Goal: Task Accomplishment & Management: Manage account settings

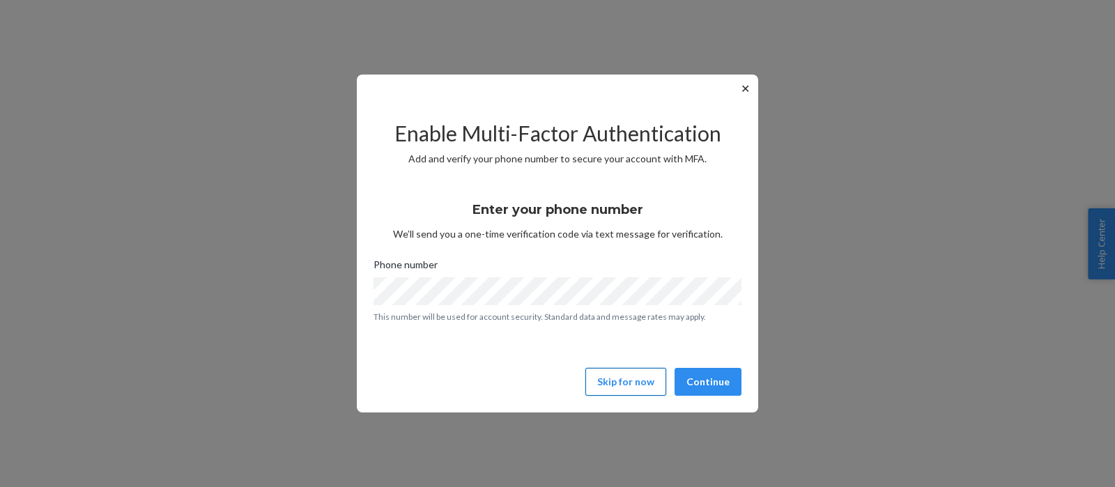
click at [605, 369] on button "Skip for now" at bounding box center [626, 382] width 81 height 28
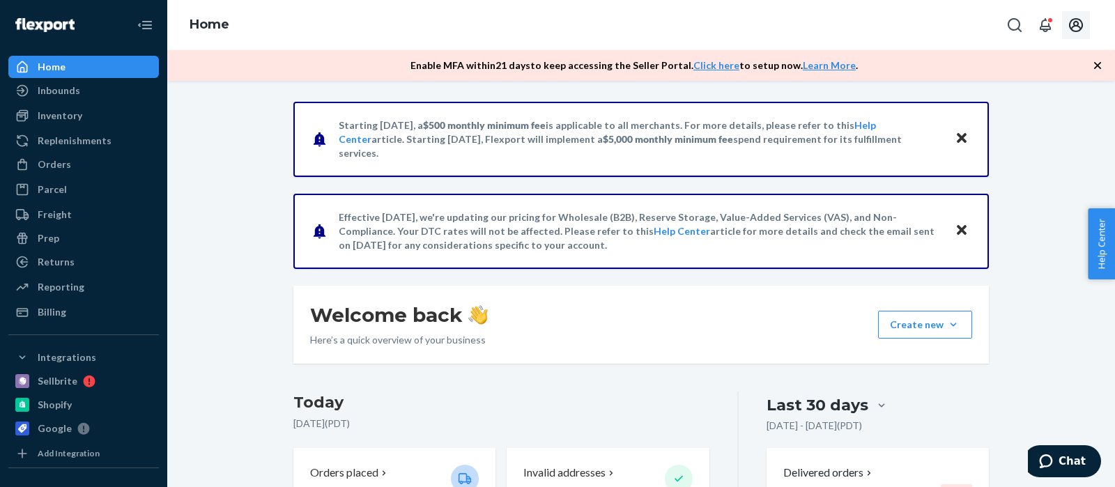
click at [1073, 28] on icon "Open account menu" at bounding box center [1076, 25] width 14 height 14
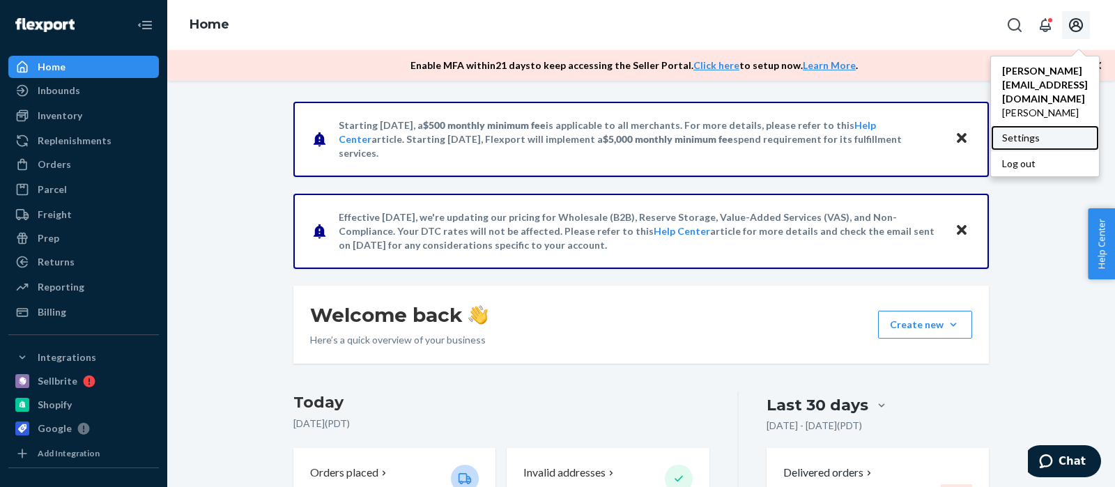
click at [993, 125] on div "Settings" at bounding box center [1045, 137] width 108 height 25
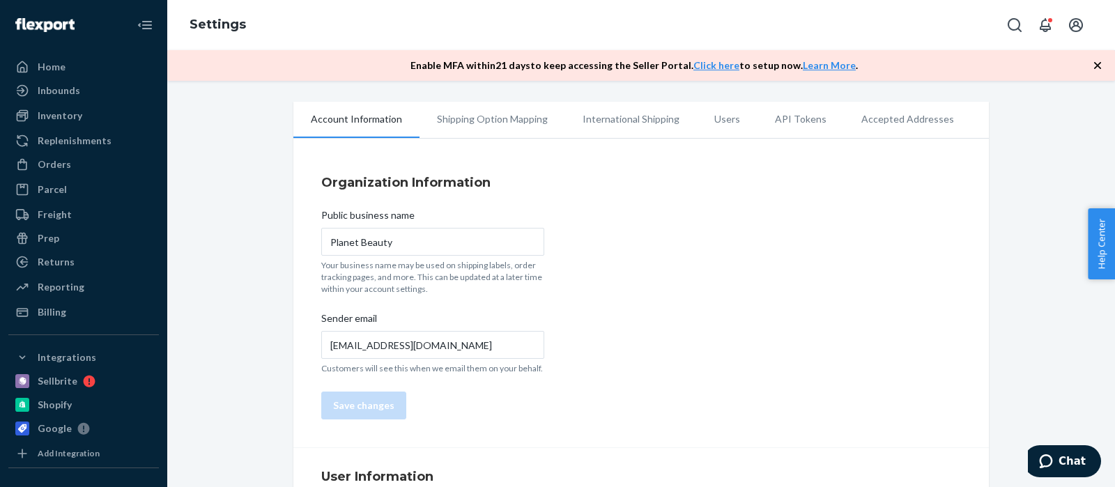
click at [715, 123] on li "Users" at bounding box center [727, 119] width 61 height 35
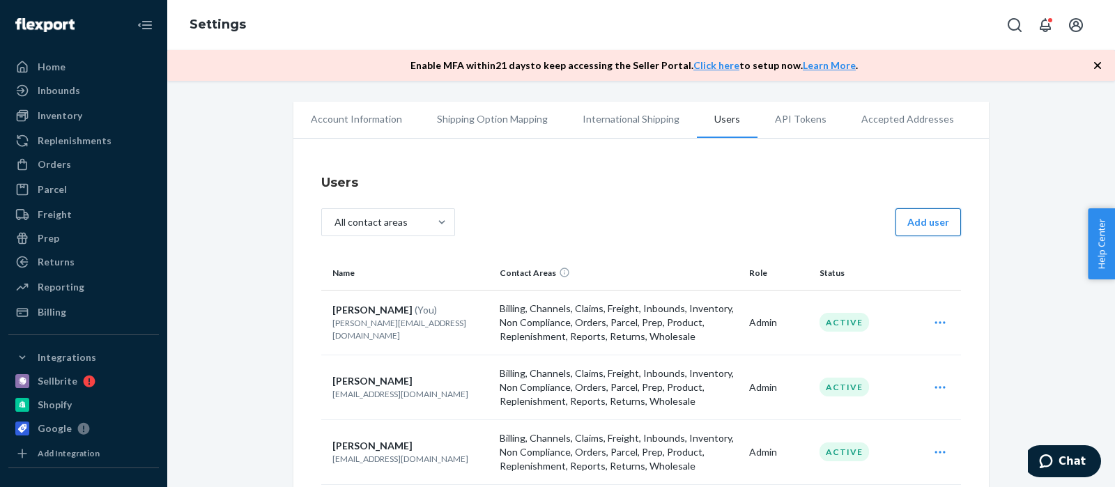
click at [915, 224] on button "Add user" at bounding box center [929, 222] width 66 height 28
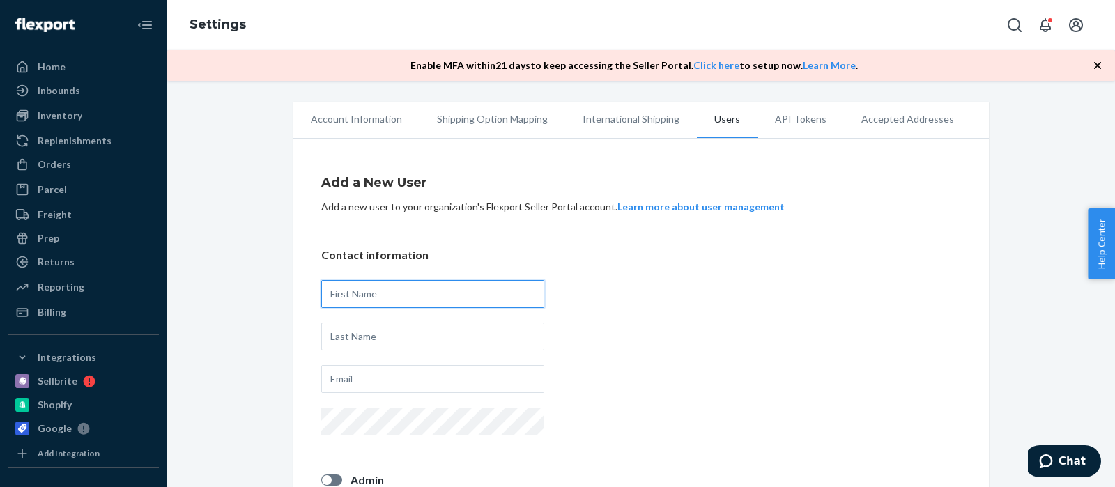
click at [454, 299] on input "text" at bounding box center [432, 294] width 223 height 28
type input "[PERSON_NAME]"
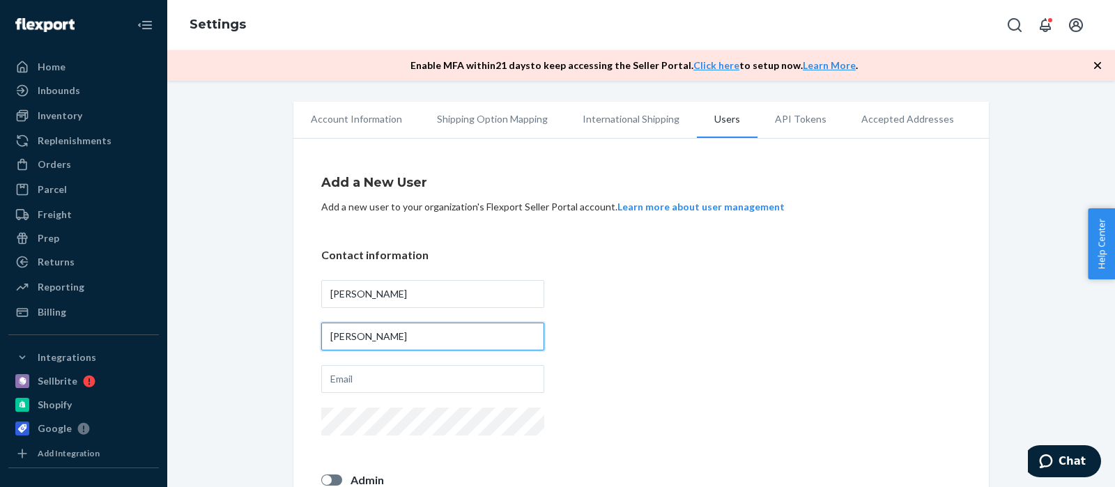
type input "[PERSON_NAME]"
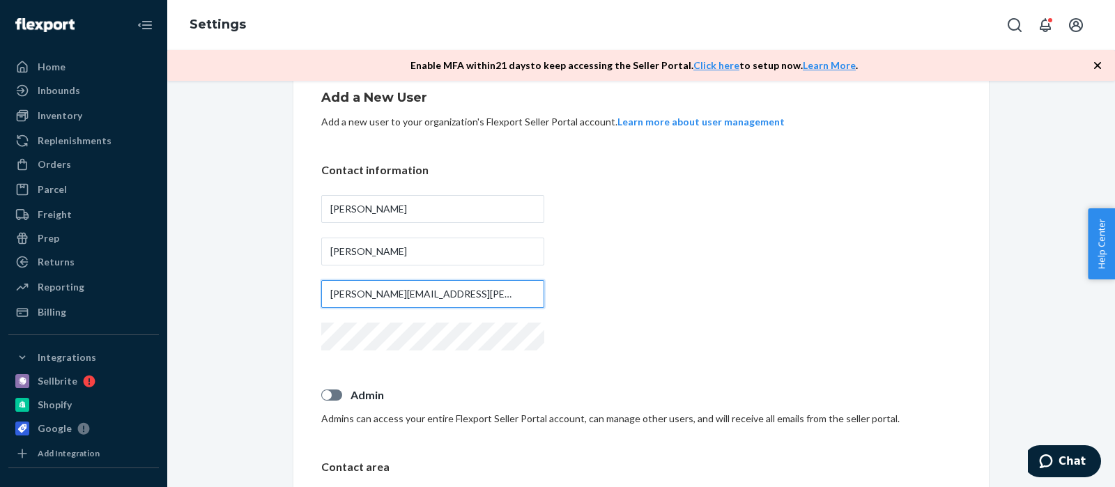
scroll to position [142, 0]
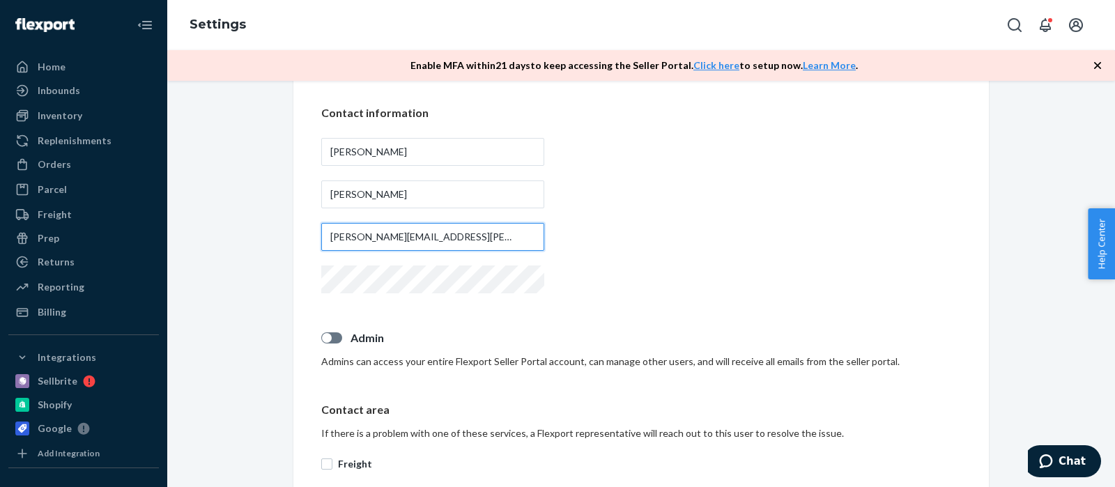
type input "[PERSON_NAME][EMAIL_ADDRESS][PERSON_NAME][DOMAIN_NAME]"
click at [342, 342] on label "Admin" at bounding box center [641, 338] width 640 height 16
click at [321, 343] on input "Admin" at bounding box center [321, 343] width 1 height 1
checkbox input "true"
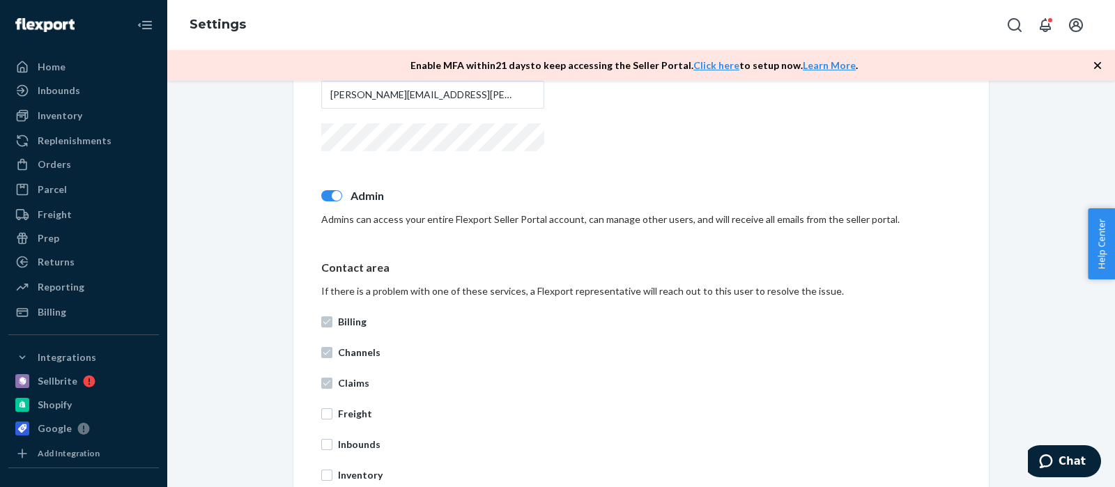
scroll to position [427, 0]
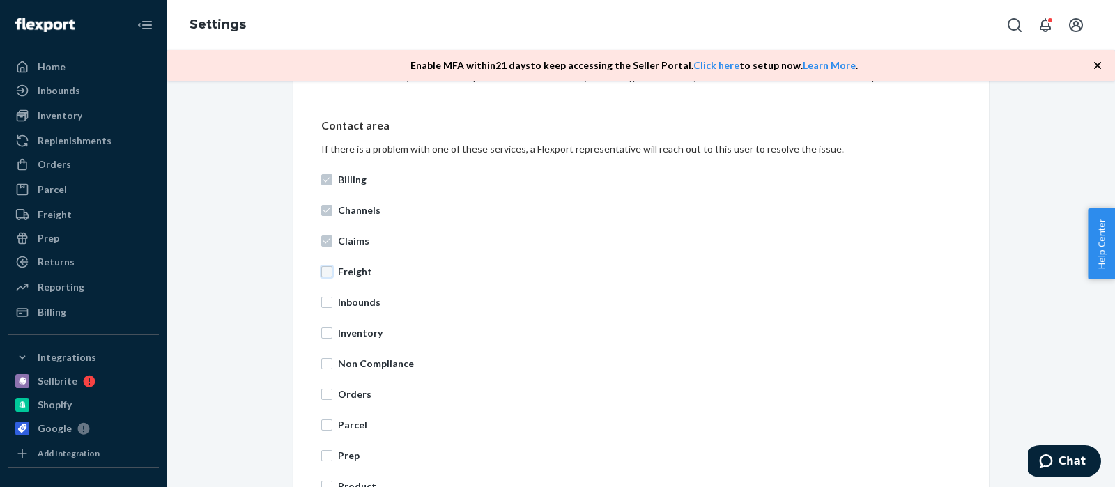
click at [328, 271] on input "Freight" at bounding box center [326, 271] width 11 height 11
checkbox input "true"
click at [325, 306] on input "Inbounds" at bounding box center [326, 302] width 11 height 11
checkbox input "true"
click at [327, 335] on input "Inventory" at bounding box center [326, 333] width 11 height 11
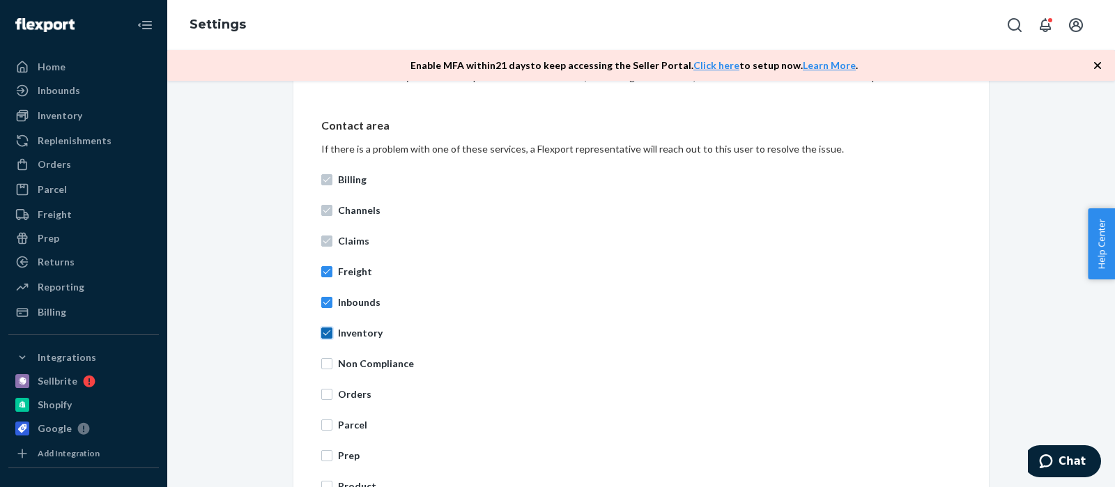
checkbox input "true"
click at [323, 360] on input "Non Compliance" at bounding box center [326, 363] width 11 height 11
checkbox input "true"
click at [326, 392] on input "Orders" at bounding box center [326, 394] width 11 height 11
checkbox input "true"
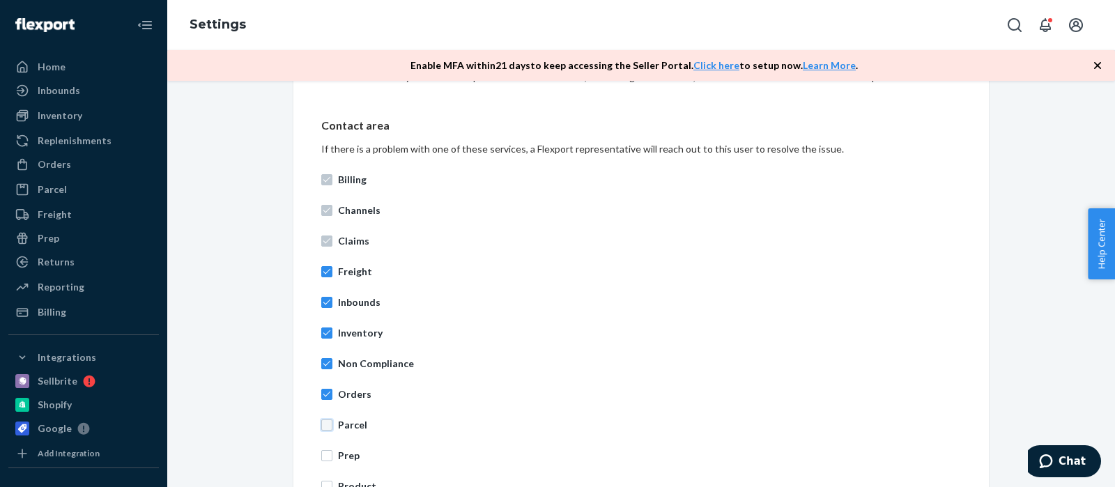
click at [328, 425] on input "Parcel" at bounding box center [326, 425] width 11 height 11
checkbox input "true"
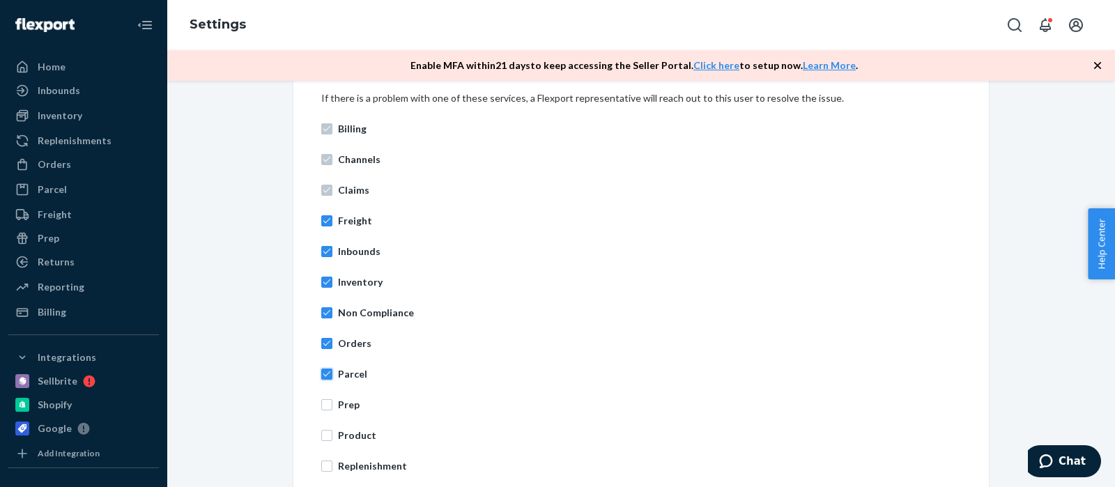
scroll to position [498, 0]
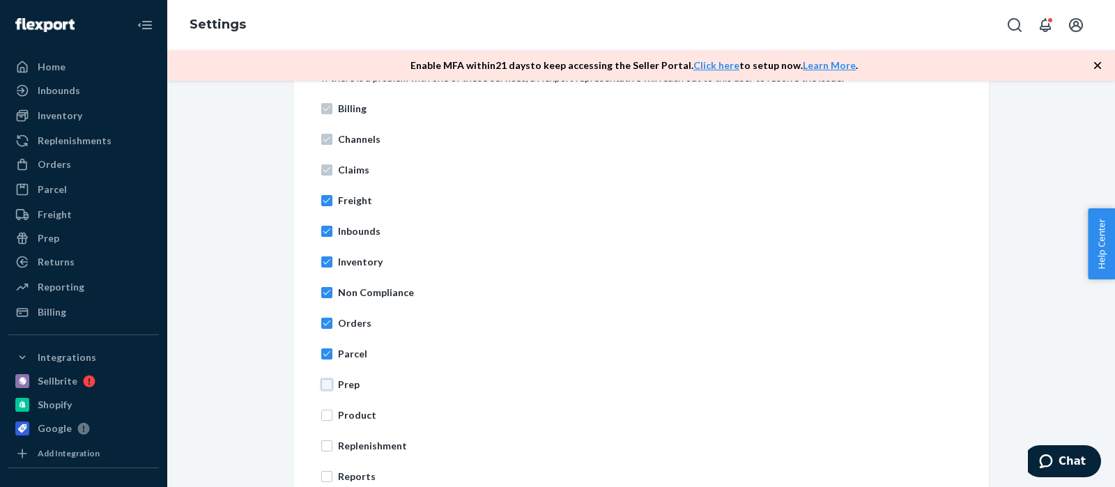
click at [321, 388] on input "Prep" at bounding box center [326, 384] width 11 height 11
checkbox input "true"
click at [328, 419] on input "Product" at bounding box center [326, 415] width 11 height 11
checkbox input "true"
click at [327, 443] on input "Replenishment" at bounding box center [326, 446] width 11 height 11
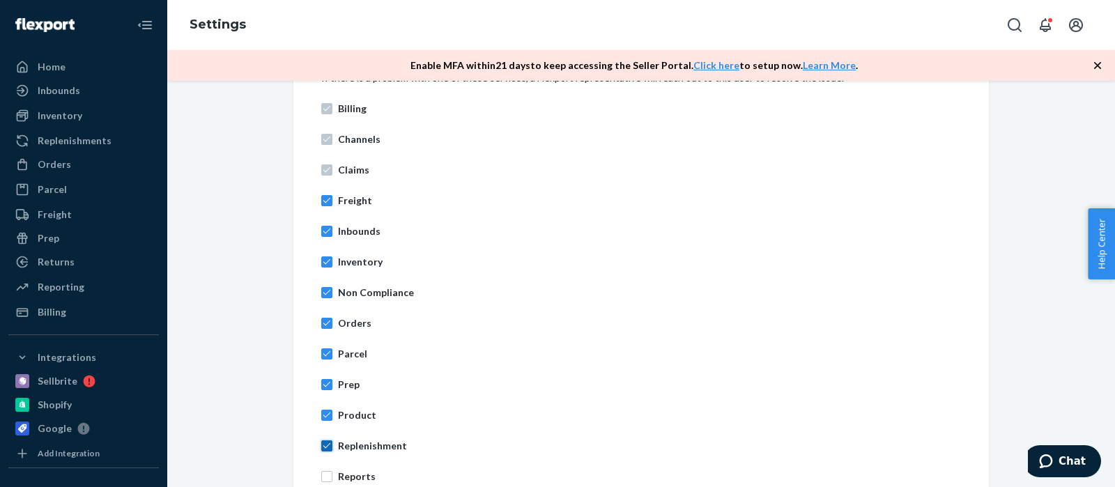
checkbox input "true"
click at [327, 484] on div "Billing Channels Claims Freight Inbounds Inventory Non Compliance Orders Parcel…" at bounding box center [641, 323] width 640 height 460
click at [327, 475] on input "Reports" at bounding box center [326, 476] width 11 height 11
checkbox input "true"
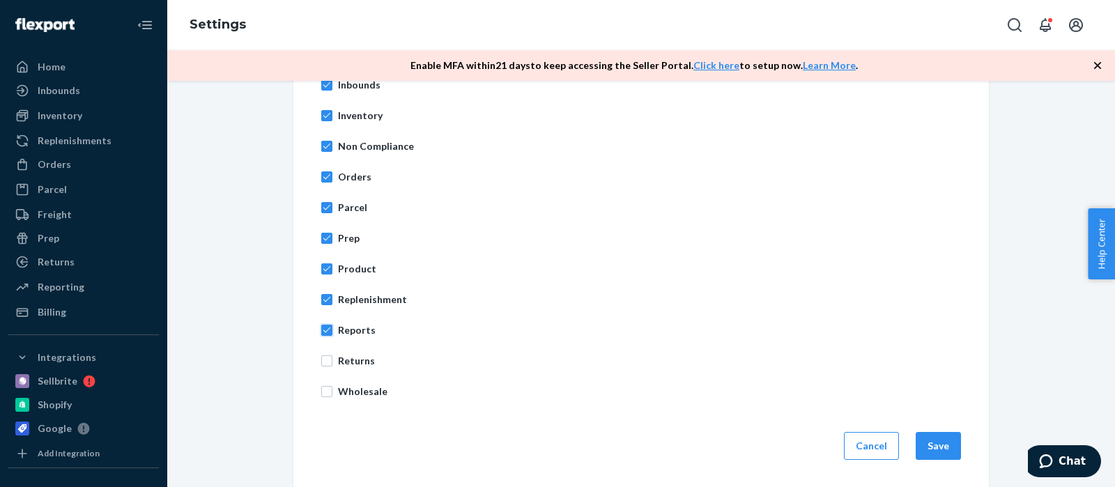
scroll to position [645, 0]
click at [330, 361] on input "Returns" at bounding box center [326, 360] width 11 height 11
checkbox input "true"
click at [326, 395] on input "Wholesale" at bounding box center [326, 391] width 11 height 11
checkbox input "true"
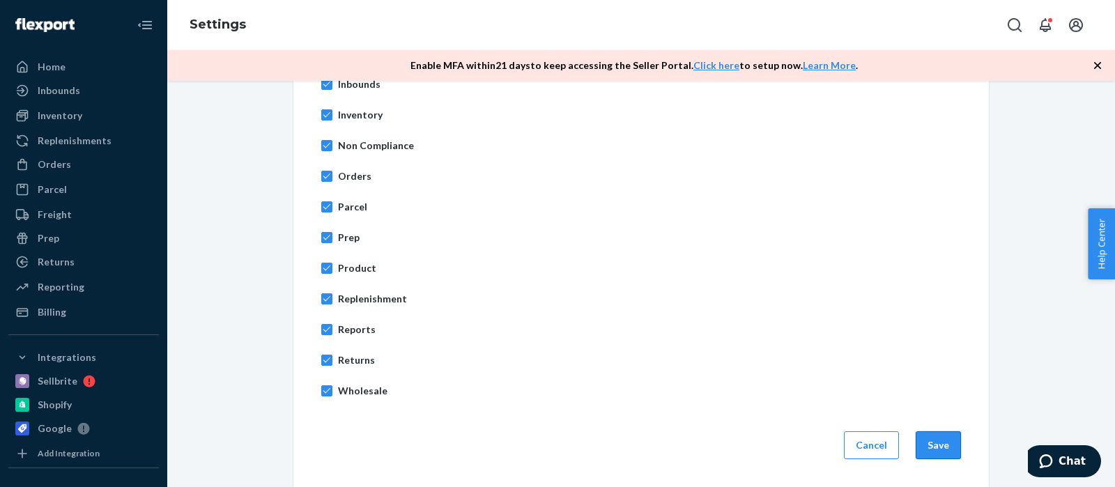
click at [936, 452] on button "Save" at bounding box center [938, 446] width 45 height 28
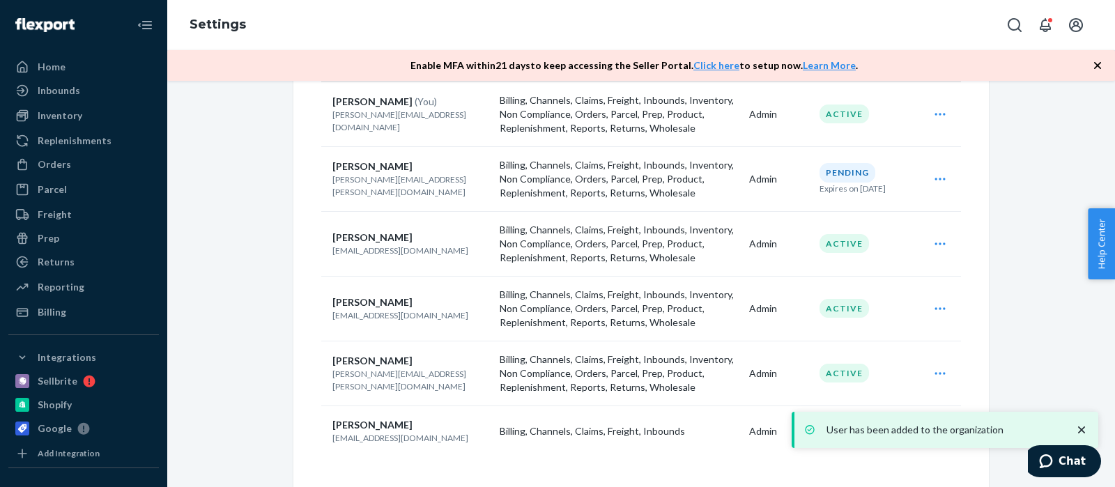
scroll to position [213, 0]
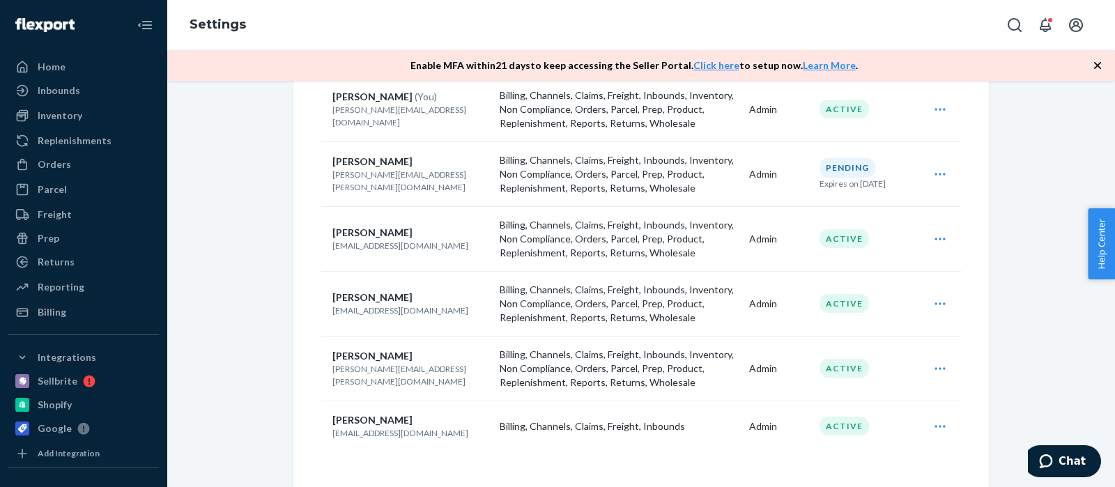
click at [943, 171] on icon "Open user actions" at bounding box center [940, 174] width 14 height 14
click at [873, 209] on span "Resend invite" at bounding box center [876, 209] width 86 height 10
click at [62, 162] on div "Orders" at bounding box center [54, 165] width 33 height 14
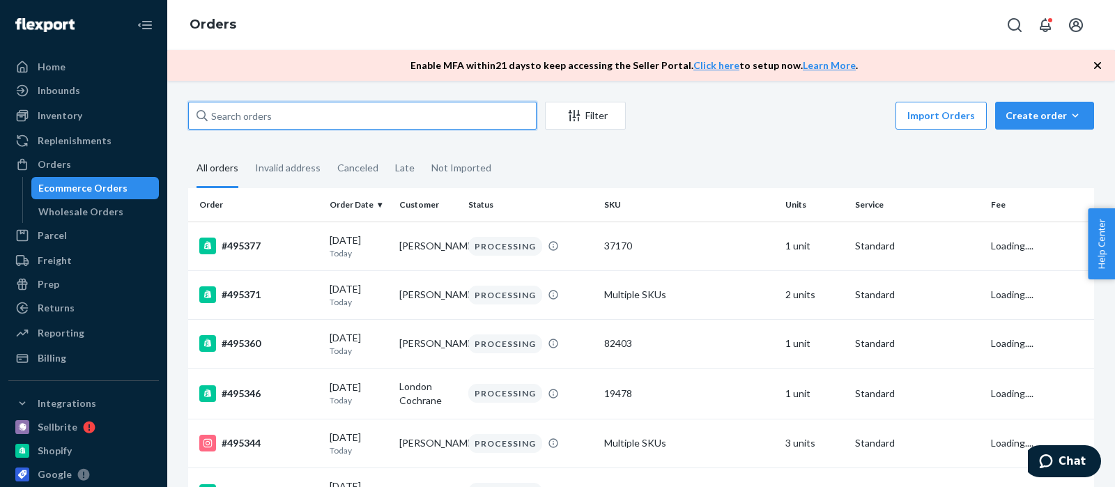
click at [238, 119] on input "text" at bounding box center [362, 116] width 349 height 28
type input "492402"
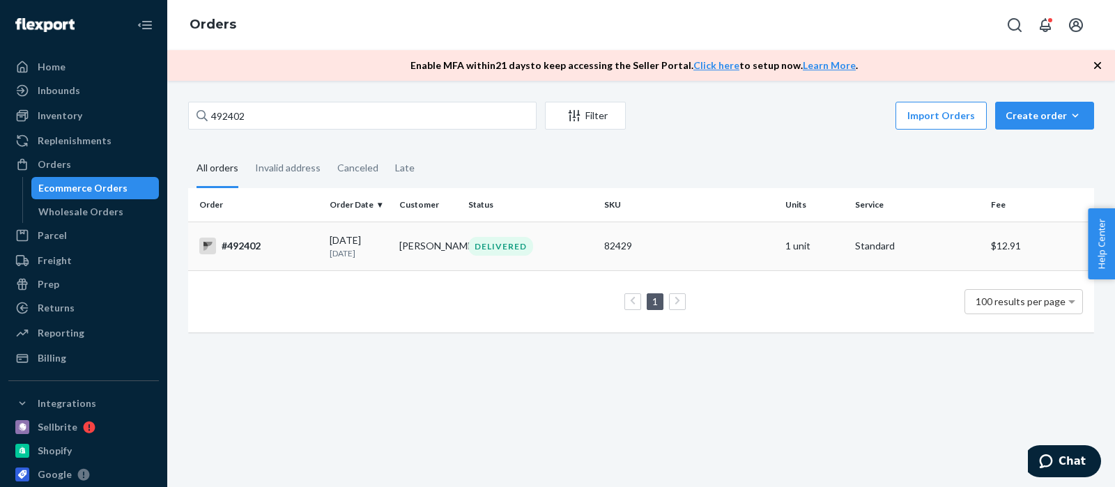
click at [252, 247] on div "#492402" at bounding box center [258, 246] width 119 height 17
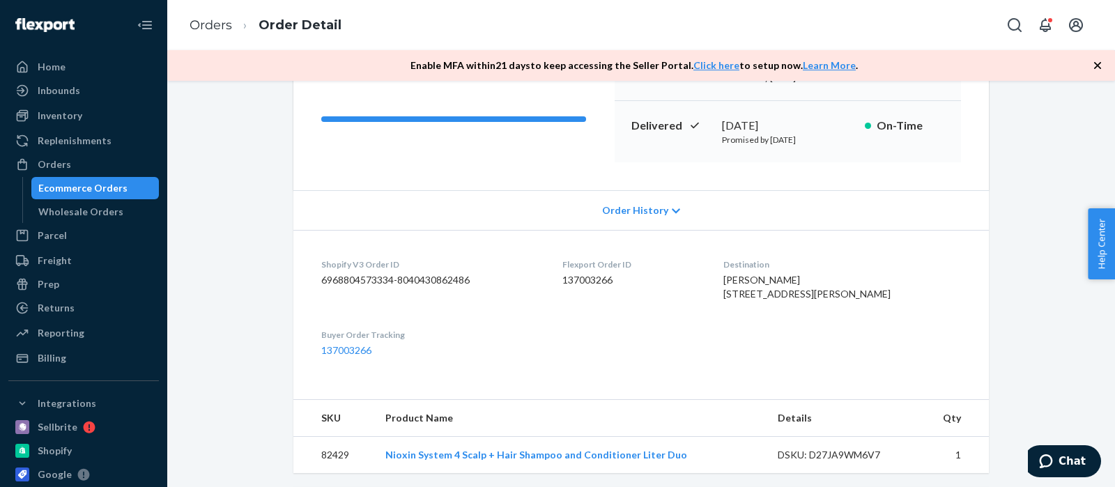
scroll to position [213, 0]
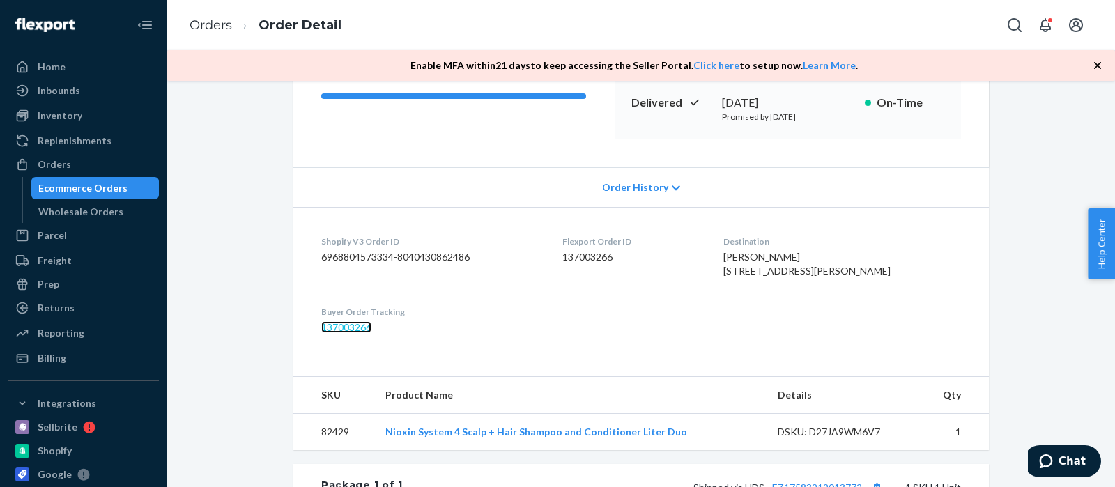
click at [354, 333] on link "137003266" at bounding box center [346, 327] width 50 height 12
